Goal: Task Accomplishment & Management: Manage account settings

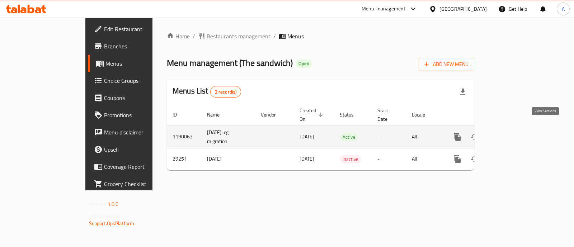
click at [513, 133] on icon "enhanced table" at bounding box center [509, 137] width 9 height 9
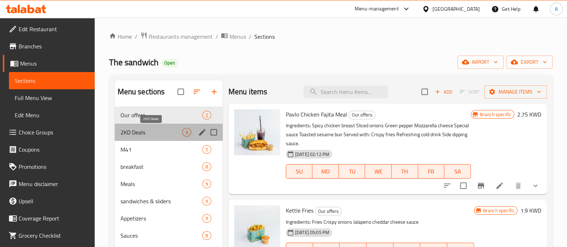
click at [150, 135] on span "2KD Deals" at bounding box center [152, 132] width 62 height 9
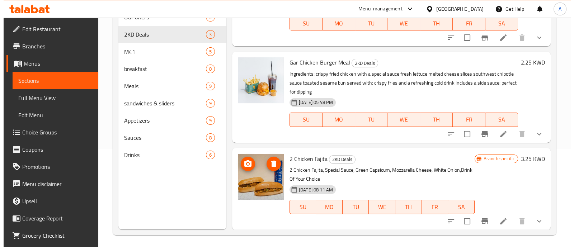
scroll to position [100, 0]
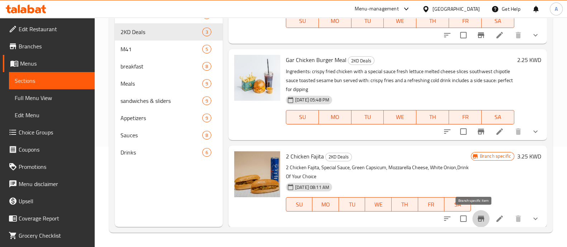
click at [477, 220] on icon "Branch-specific-item" at bounding box center [481, 218] width 9 height 9
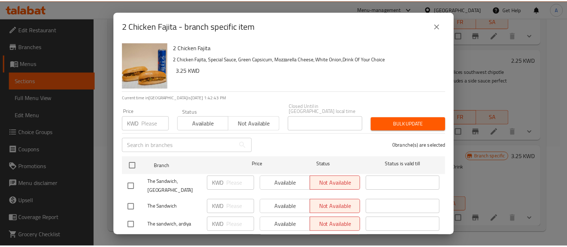
scroll to position [0, 0]
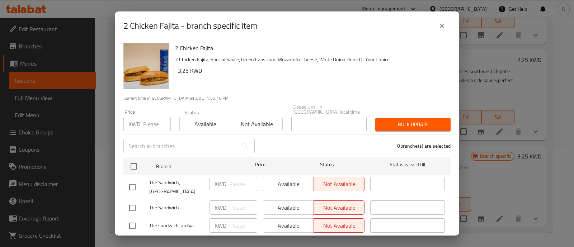
click at [441, 24] on icon "close" at bounding box center [442, 26] width 9 height 9
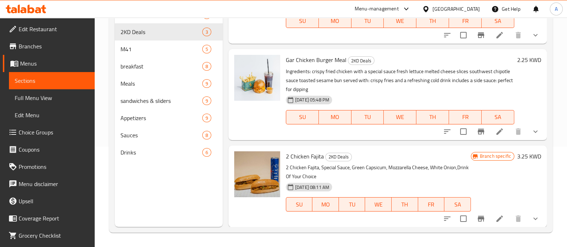
click at [37, 6] on icon at bounding box center [26, 9] width 41 height 9
